Goal: Task Accomplishment & Management: Use online tool/utility

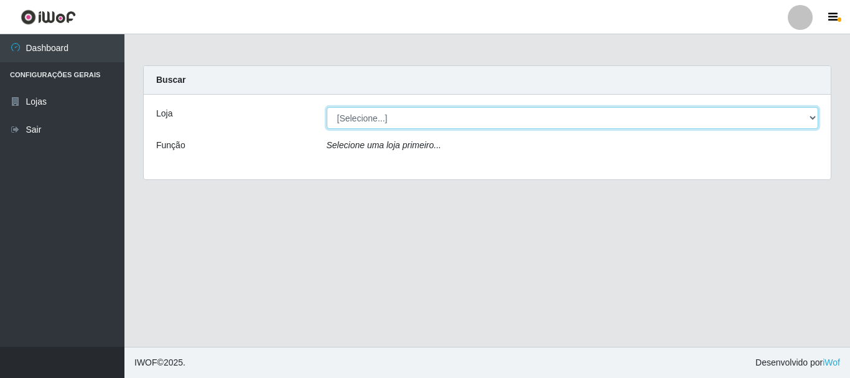
drag, startPoint x: 812, startPoint y: 121, endPoint x: 789, endPoint y: 127, distance: 23.8
click at [812, 120] on select "[Selecione...] Bemais Supermercados - B5 Anatólia" at bounding box center [573, 118] width 492 height 22
select select "405"
click at [327, 107] on select "[Selecione...] Bemais Supermercados - B5 Anatólia" at bounding box center [573, 118] width 492 height 22
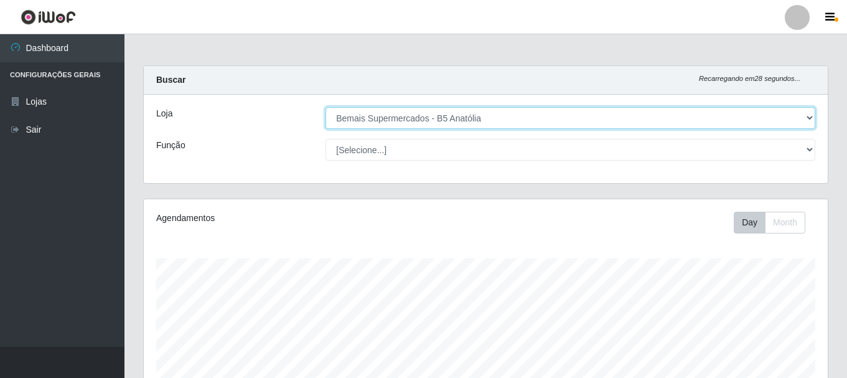
scroll to position [258, 684]
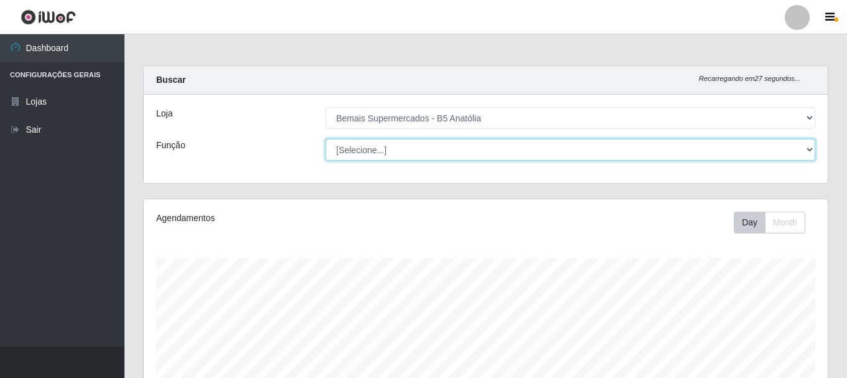
drag, startPoint x: 810, startPoint y: 146, endPoint x: 794, endPoint y: 158, distance: 19.5
click at [811, 146] on select "[Selecione...] ASG ASG + ASG ++ Auxiliar de Estacionamento Auxiliar de Estacion…" at bounding box center [570, 150] width 490 height 22
select select "72"
click at [325, 139] on select "[Selecione...] ASG ASG + ASG ++ Auxiliar de Estacionamento Auxiliar de Estacion…" at bounding box center [570, 150] width 490 height 22
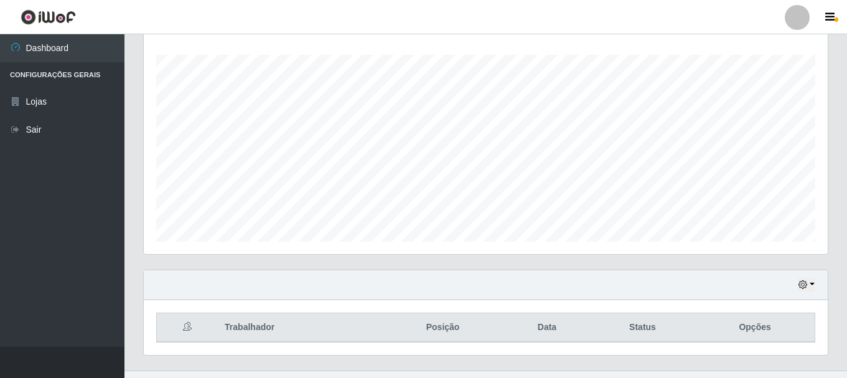
scroll to position [227, 0]
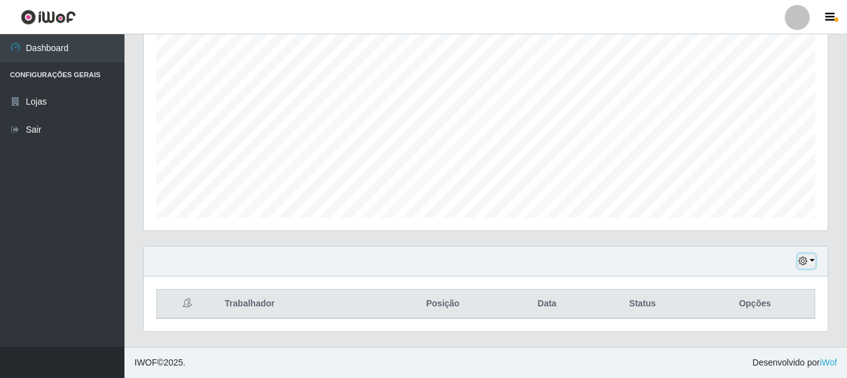
click at [809, 264] on button "button" at bounding box center [806, 261] width 17 height 14
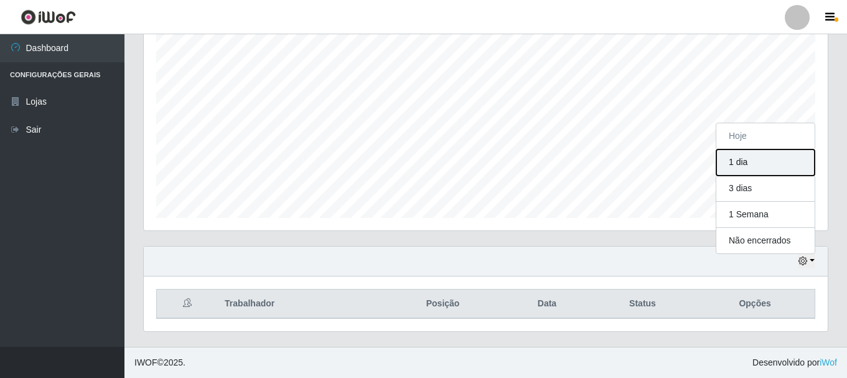
click at [742, 159] on button "1 dia" at bounding box center [765, 162] width 98 height 26
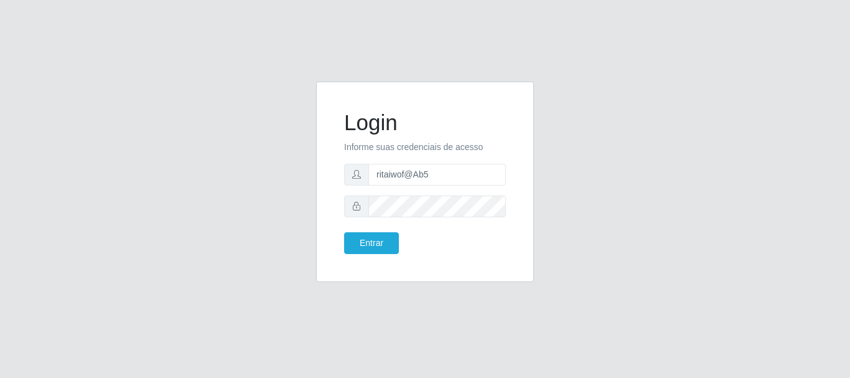
click at [416, 177] on input "ritaiwof@Ab5" at bounding box center [436, 175] width 137 height 22
type input "ritaiwof@b5"
click at [356, 244] on button "Entrar" at bounding box center [371, 243] width 55 height 22
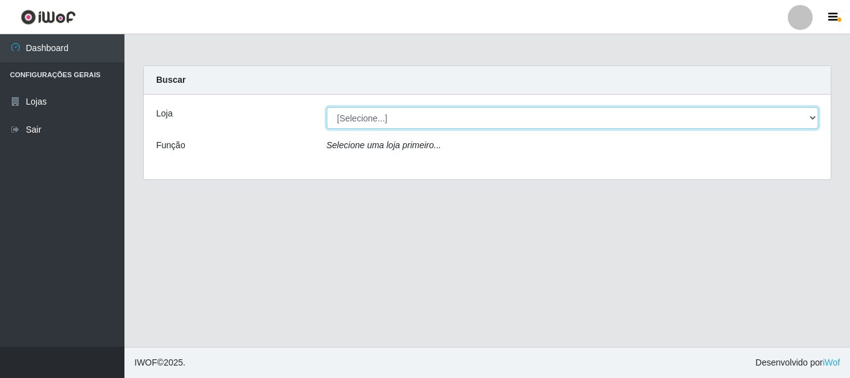
click at [814, 120] on select "[Selecione...] Bemais Supermercados - B5 Anatólia" at bounding box center [573, 118] width 492 height 22
select select "405"
click at [327, 107] on select "[Selecione...] Bemais Supermercados - B5 Anatólia" at bounding box center [573, 118] width 492 height 22
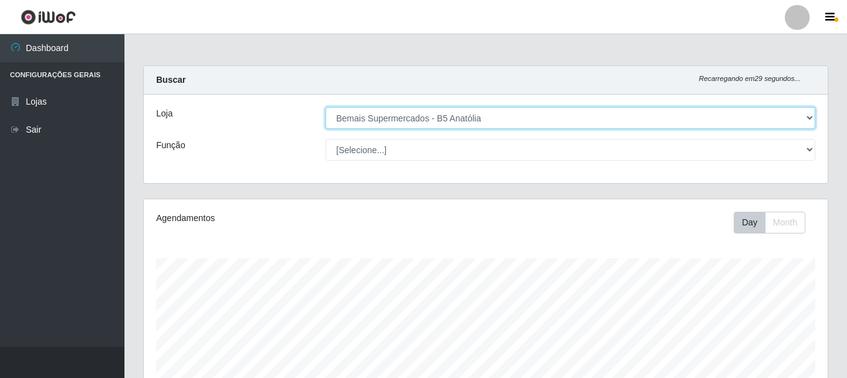
scroll to position [258, 684]
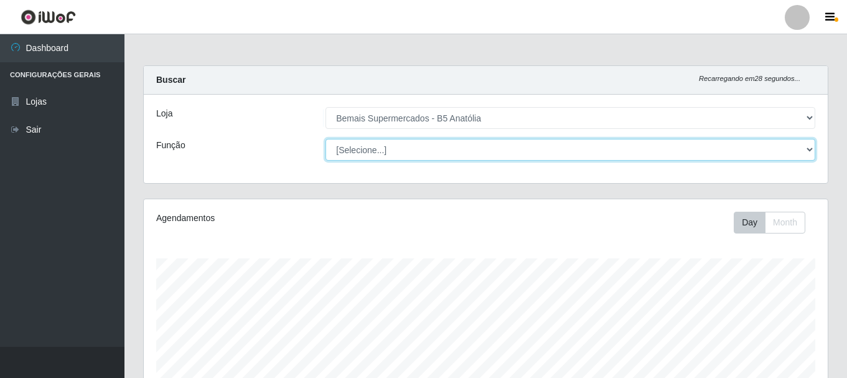
drag, startPoint x: 806, startPoint y: 148, endPoint x: 801, endPoint y: 152, distance: 7.1
click at [806, 149] on select "[Selecione...] ASG ASG + ASG ++ Auxiliar de Estacionamento Auxiliar de Estacion…" at bounding box center [570, 150] width 490 height 22
click at [325, 139] on select "[Selecione...] ASG ASG + ASG ++ Auxiliar de Estacionamento Auxiliar de Estacion…" at bounding box center [570, 150] width 490 height 22
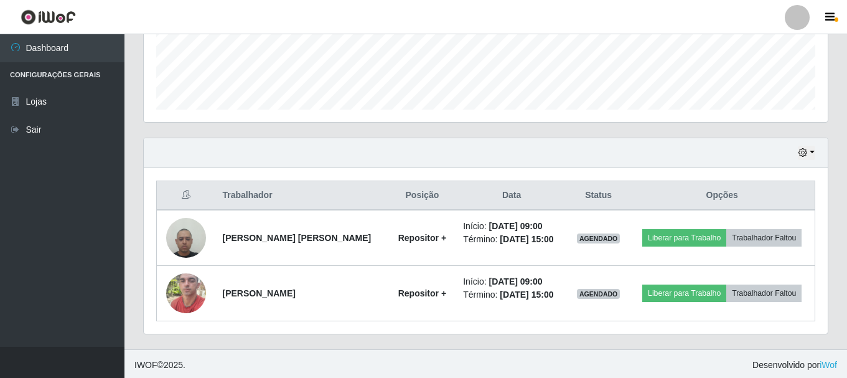
scroll to position [338, 0]
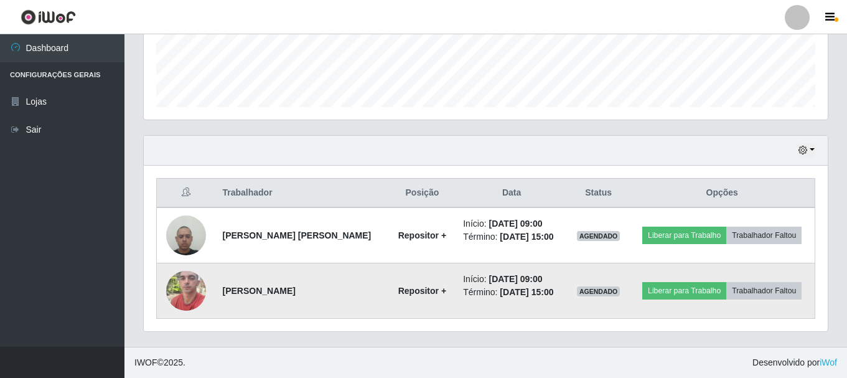
click at [192, 295] on img at bounding box center [186, 290] width 40 height 53
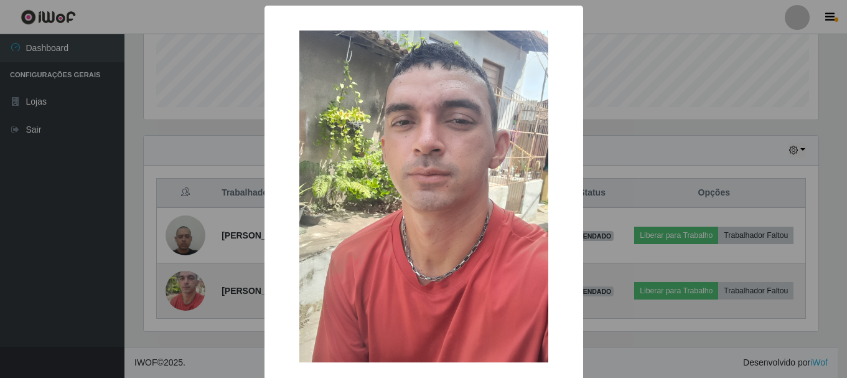
scroll to position [258, 677]
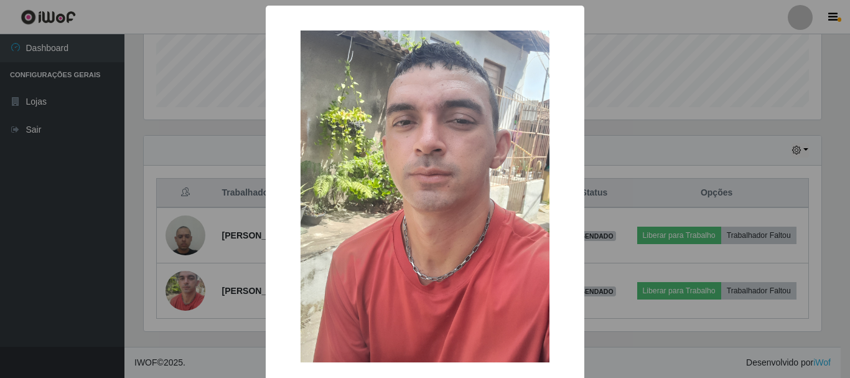
click at [668, 161] on div "× OK Cancel" at bounding box center [425, 189] width 850 height 378
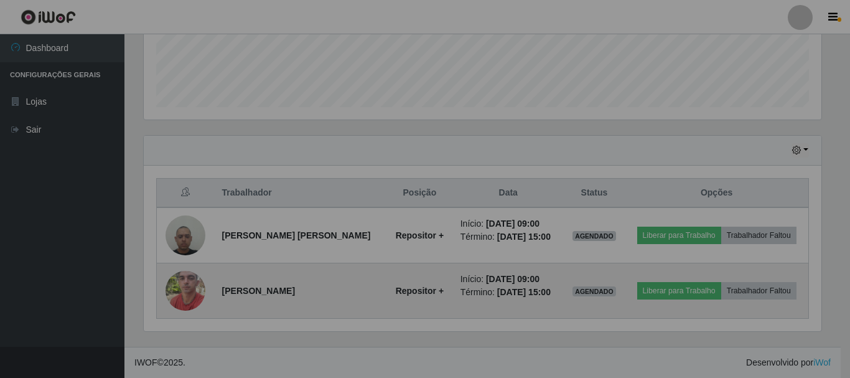
scroll to position [258, 684]
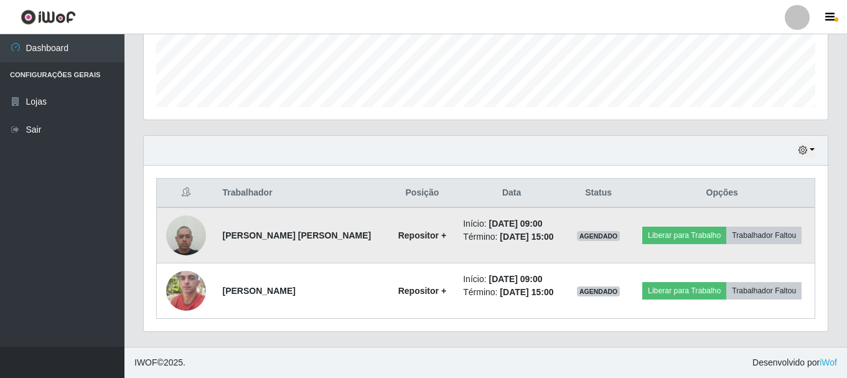
click at [193, 239] on img at bounding box center [186, 234] width 40 height 53
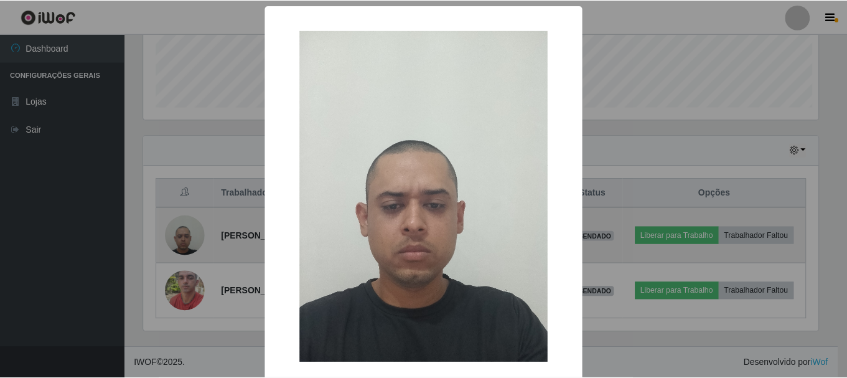
scroll to position [258, 677]
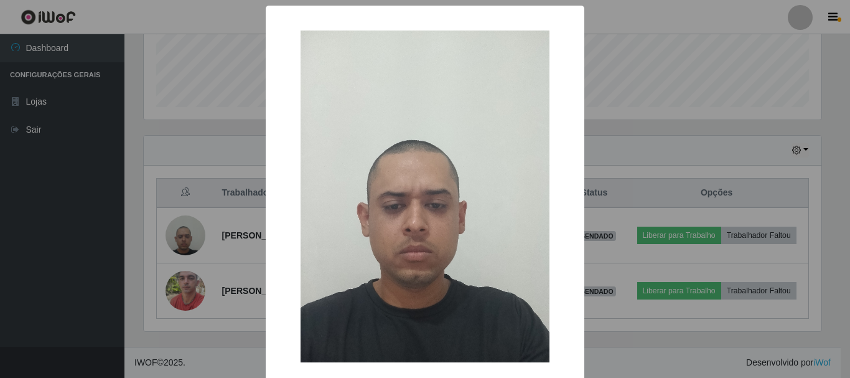
click at [616, 138] on div "× OK Cancel" at bounding box center [425, 189] width 850 height 378
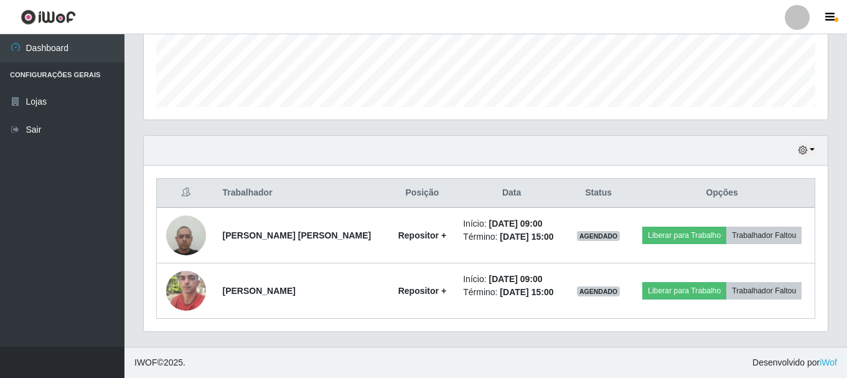
scroll to position [27, 0]
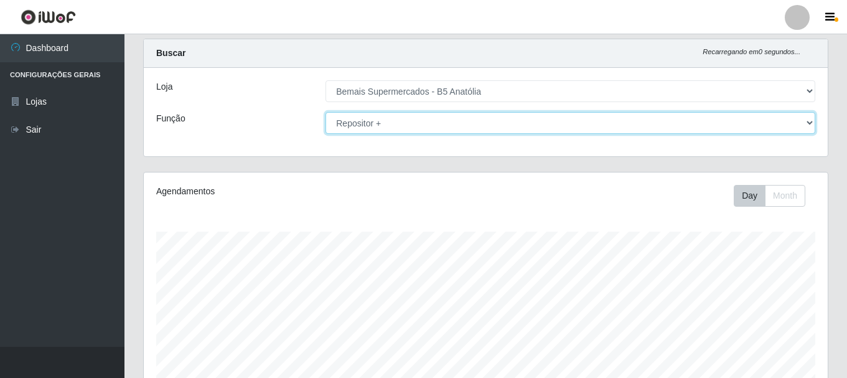
click at [806, 125] on select "[Selecione...] ASG ASG + ASG ++ Auxiliar de Estacionamento Auxiliar de Estacion…" at bounding box center [570, 123] width 490 height 22
click at [325, 112] on select "[Selecione...] ASG ASG + ASG ++ Auxiliar de Estacionamento Auxiliar de Estacion…" at bounding box center [570, 123] width 490 height 22
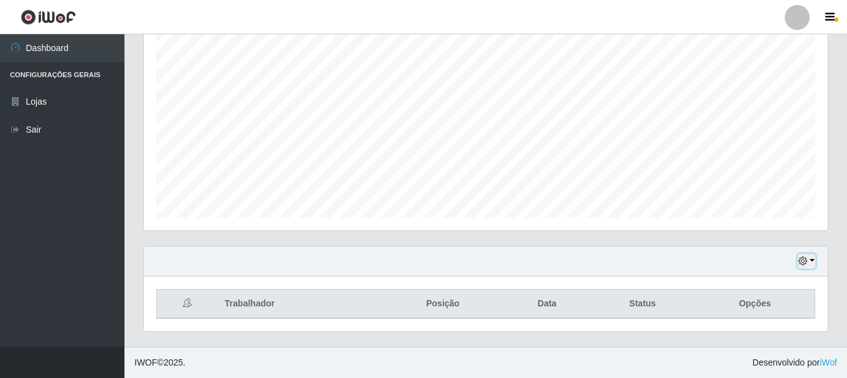
click at [804, 258] on icon "button" at bounding box center [802, 260] width 9 height 9
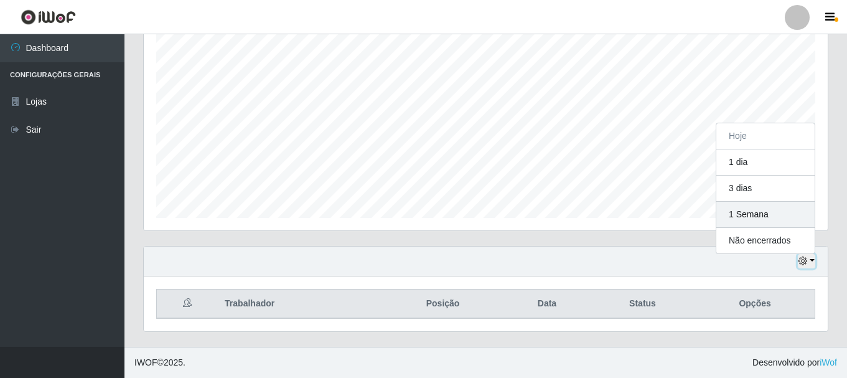
scroll to position [258, 684]
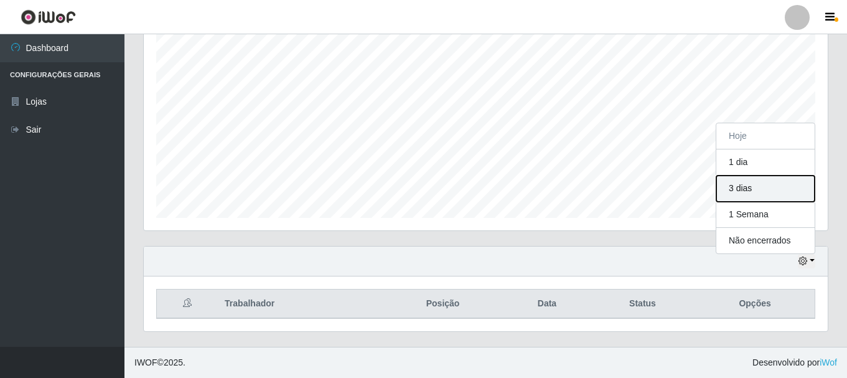
click at [739, 191] on button "3 dias" at bounding box center [765, 188] width 98 height 26
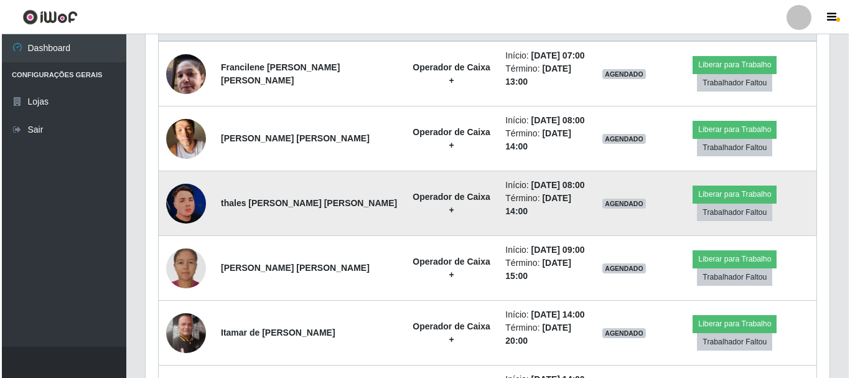
scroll to position [538, 0]
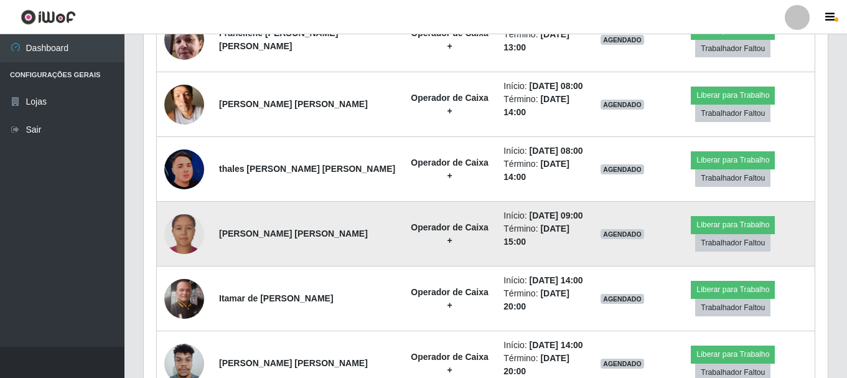
click at [186, 233] on img at bounding box center [184, 234] width 40 height 40
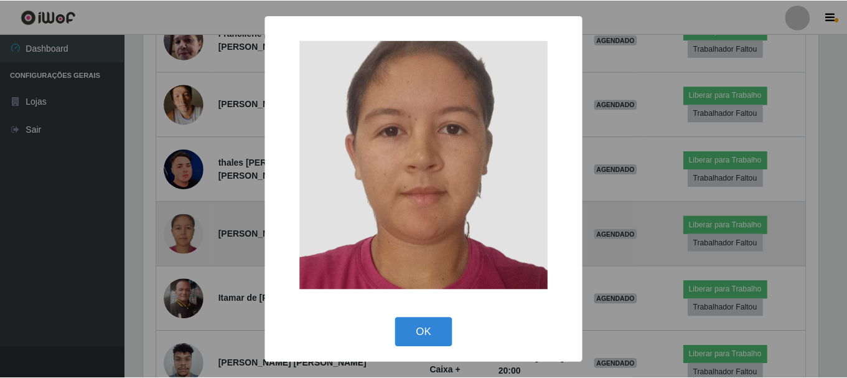
scroll to position [258, 677]
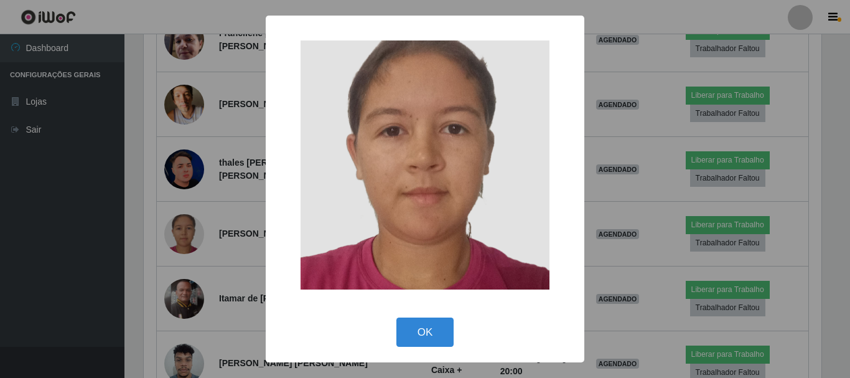
click at [629, 208] on div "× OK Cancel" at bounding box center [425, 189] width 850 height 378
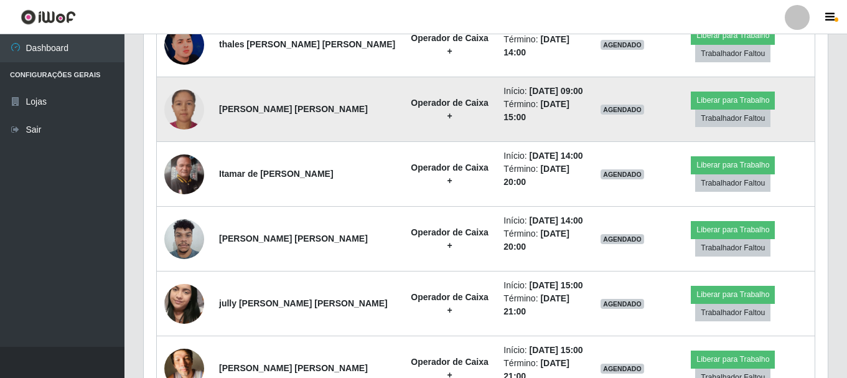
scroll to position [725, 0]
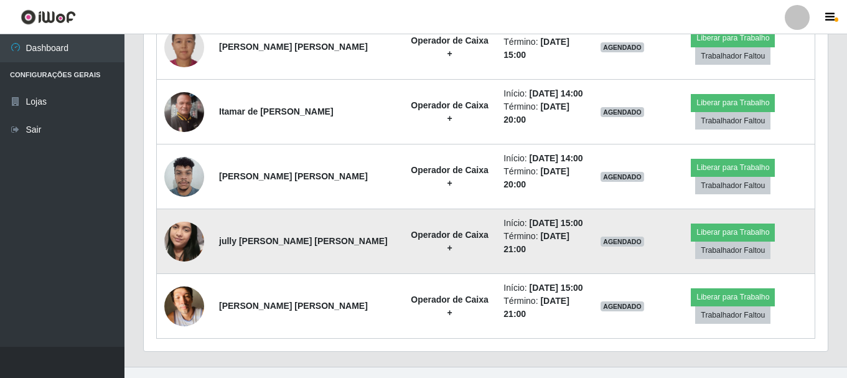
click at [190, 247] on img at bounding box center [184, 241] width 40 height 71
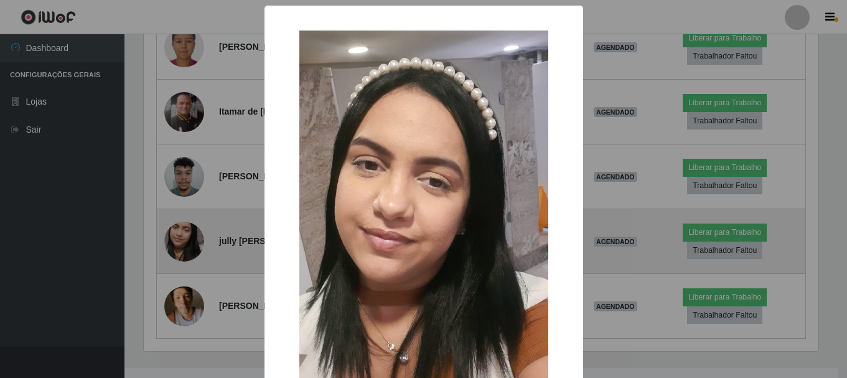
scroll to position [258, 677]
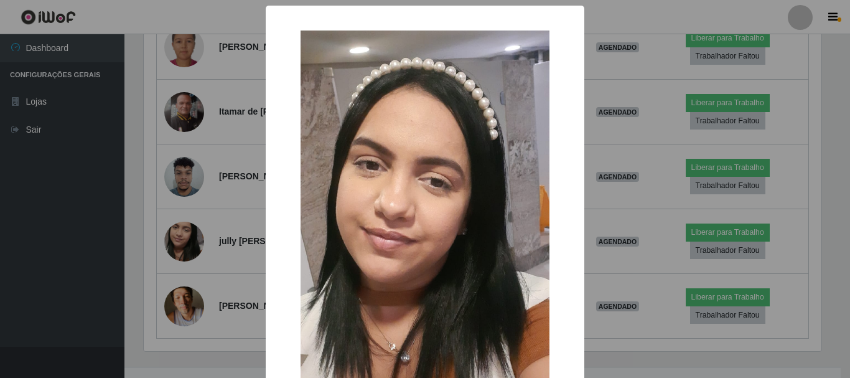
click at [612, 182] on div "× OK Cancel" at bounding box center [425, 189] width 850 height 378
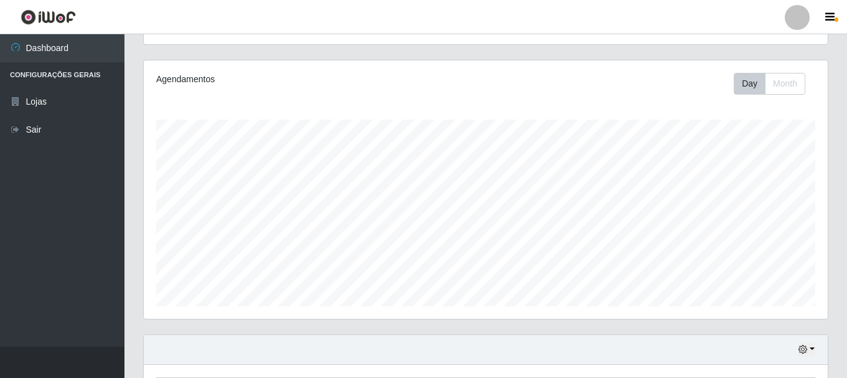
scroll to position [0, 0]
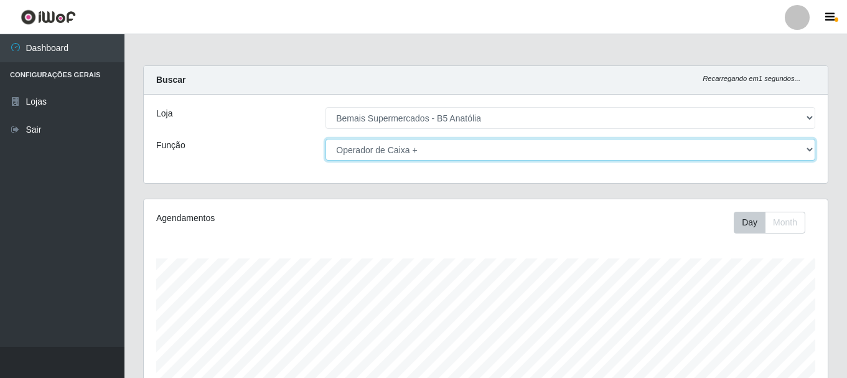
click at [811, 149] on select "[Selecione...] ASG ASG + ASG ++ Auxiliar de Estacionamento Auxiliar de Estacion…" at bounding box center [570, 150] width 490 height 22
select select "82"
click at [325, 139] on select "[Selecione...] ASG ASG + ASG ++ Auxiliar de Estacionamento Auxiliar de Estacion…" at bounding box center [570, 150] width 490 height 22
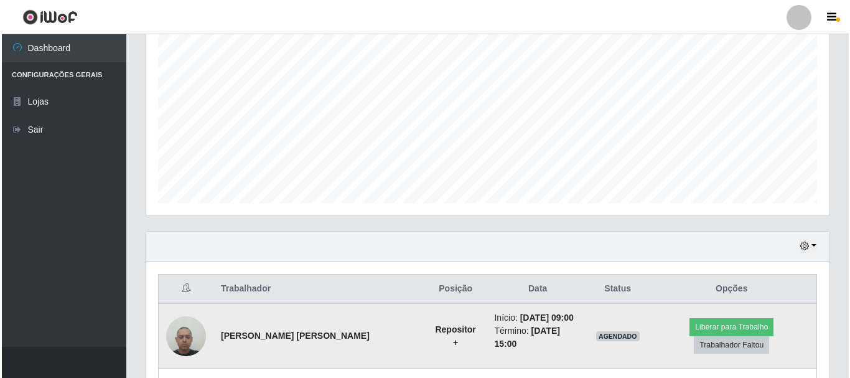
scroll to position [366, 0]
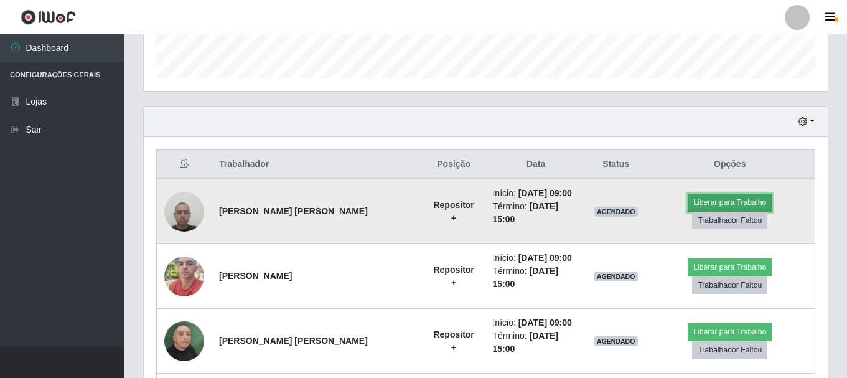
click at [735, 204] on button "Liberar para Trabalho" at bounding box center [729, 201] width 84 height 17
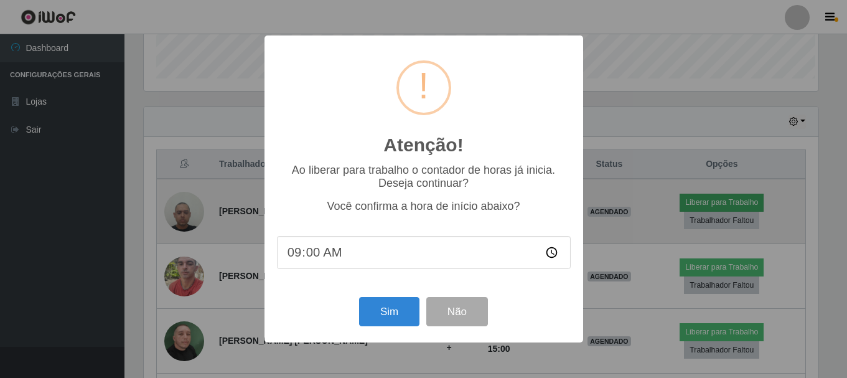
scroll to position [258, 677]
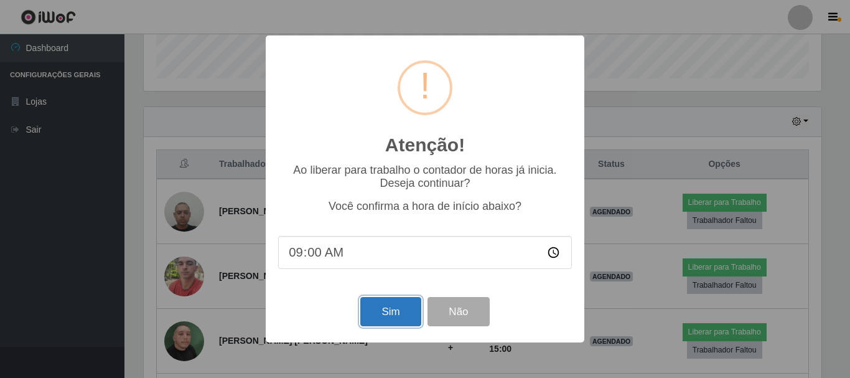
click at [384, 308] on button "Sim" at bounding box center [390, 311] width 60 height 29
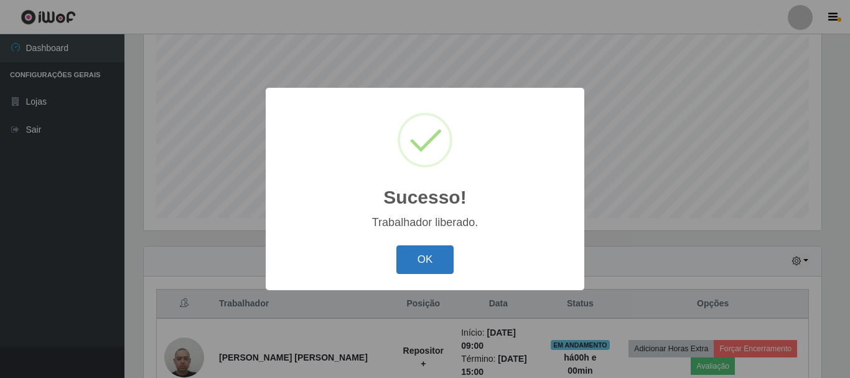
click at [421, 254] on button "OK" at bounding box center [425, 259] width 58 height 29
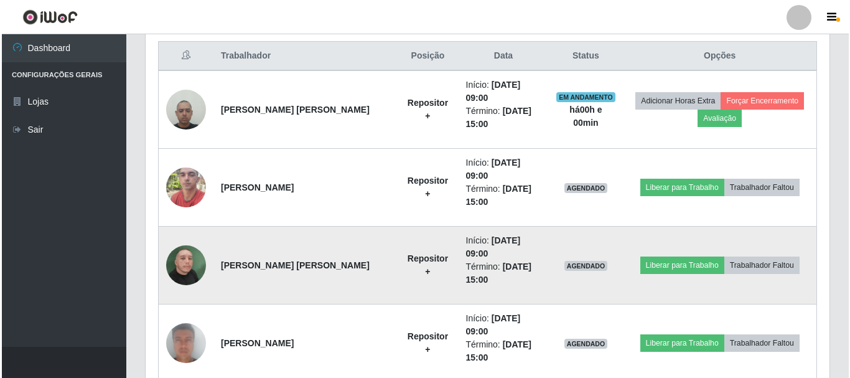
scroll to position [476, 0]
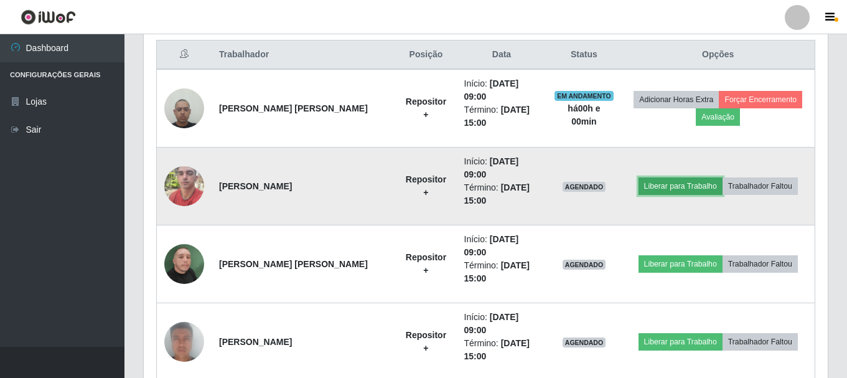
click at [683, 188] on button "Liberar para Trabalho" at bounding box center [680, 185] width 84 height 17
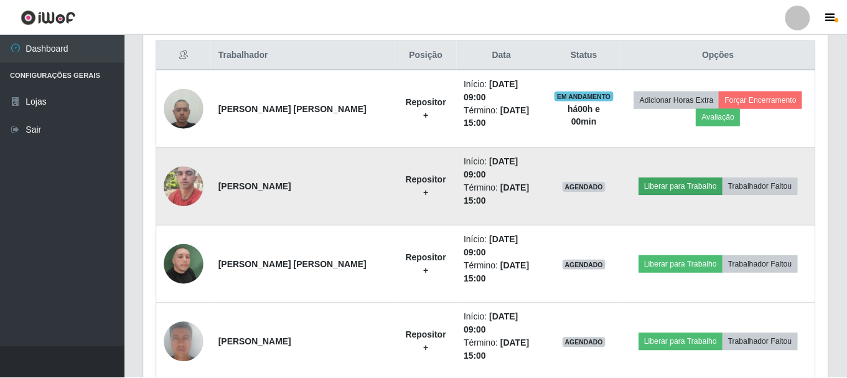
scroll to position [258, 677]
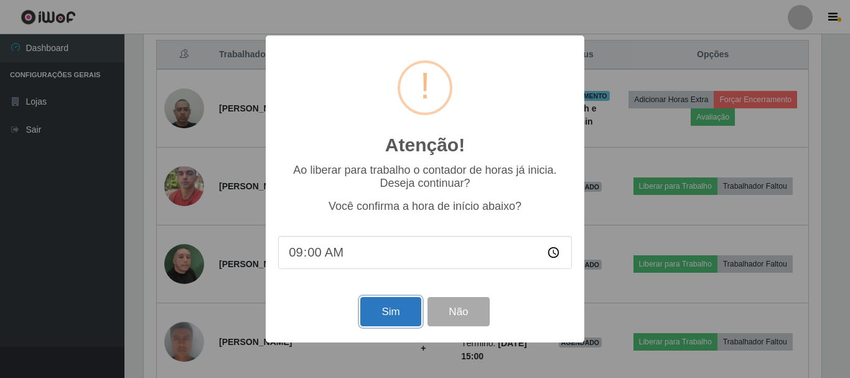
click at [383, 311] on button "Sim" at bounding box center [390, 311] width 60 height 29
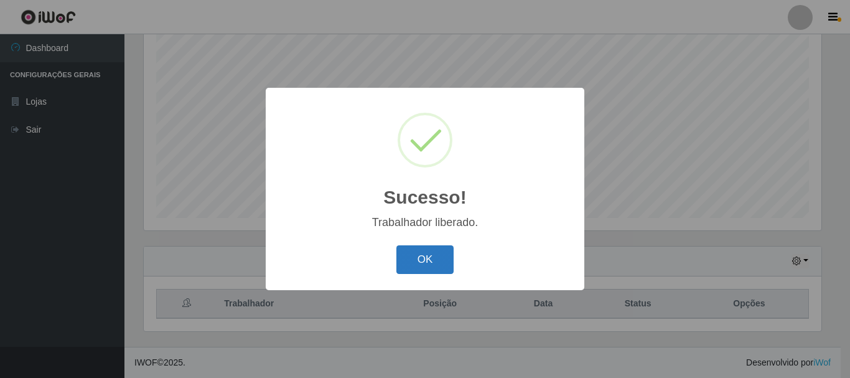
click at [431, 264] on button "OK" at bounding box center [425, 259] width 58 height 29
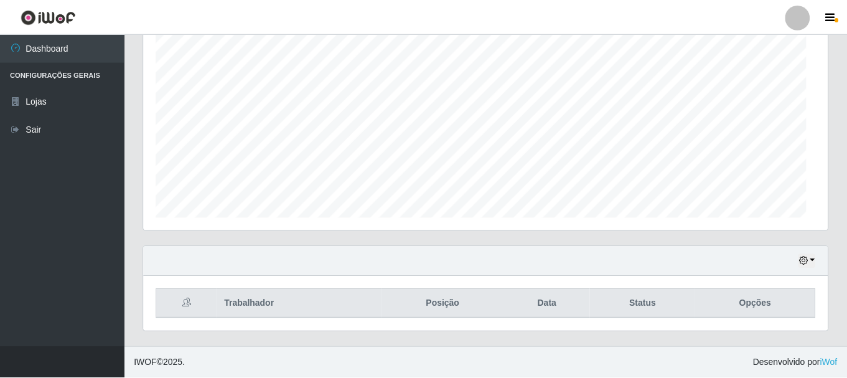
scroll to position [258, 684]
